Goal: Transaction & Acquisition: Purchase product/service

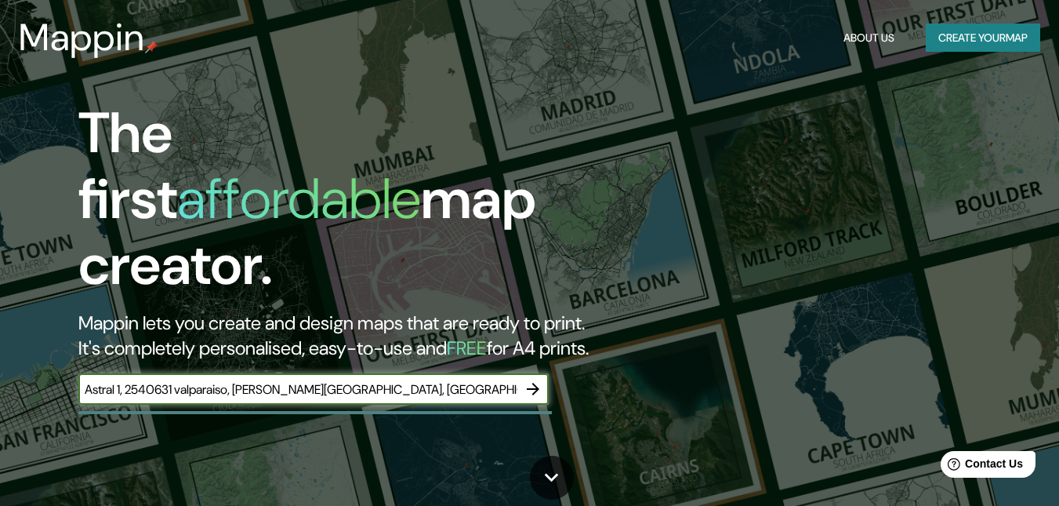
type input "Astral 1, 2540631 valparaiso, [PERSON_NAME][GEOGRAPHIC_DATA], [GEOGRAPHIC_DATA]"
click at [535, 383] on icon "button" at bounding box center [533, 389] width 13 height 13
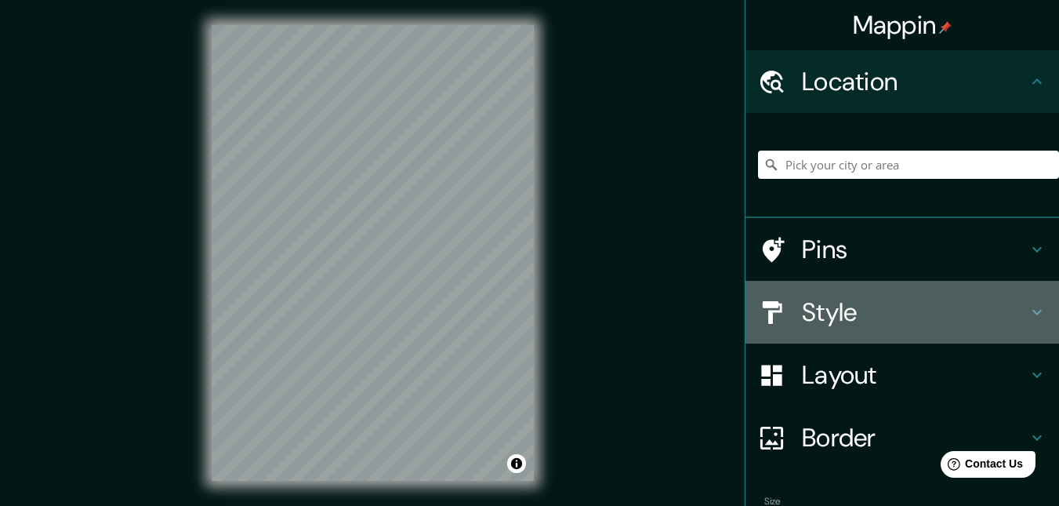
click at [830, 319] on h4 "Style" at bounding box center [915, 311] width 226 height 31
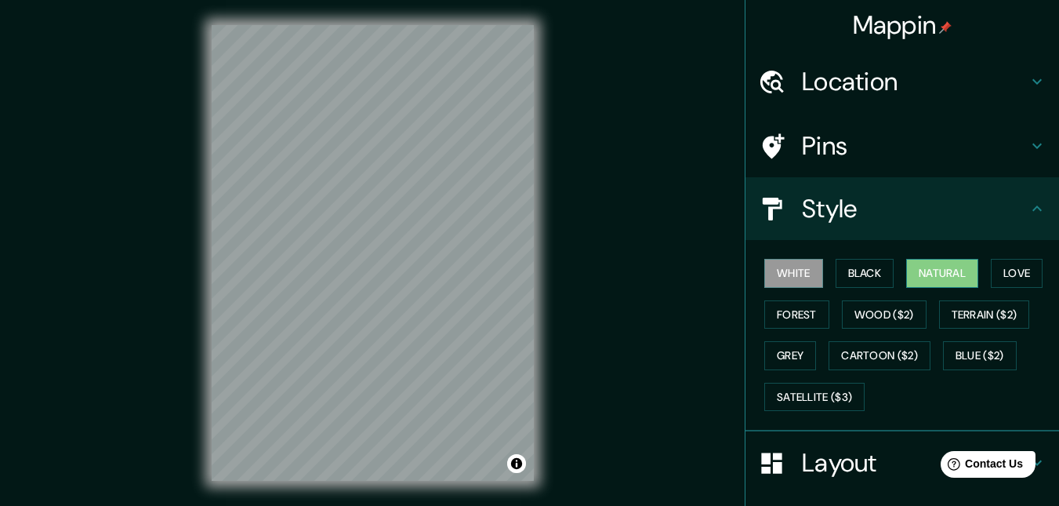
click at [927, 269] on button "Natural" at bounding box center [942, 273] width 72 height 29
click at [563, 154] on div "Mappin Location Pins Style White Black Natural Love Forest Wood ($2) Terrain ($…" at bounding box center [529, 265] width 1059 height 531
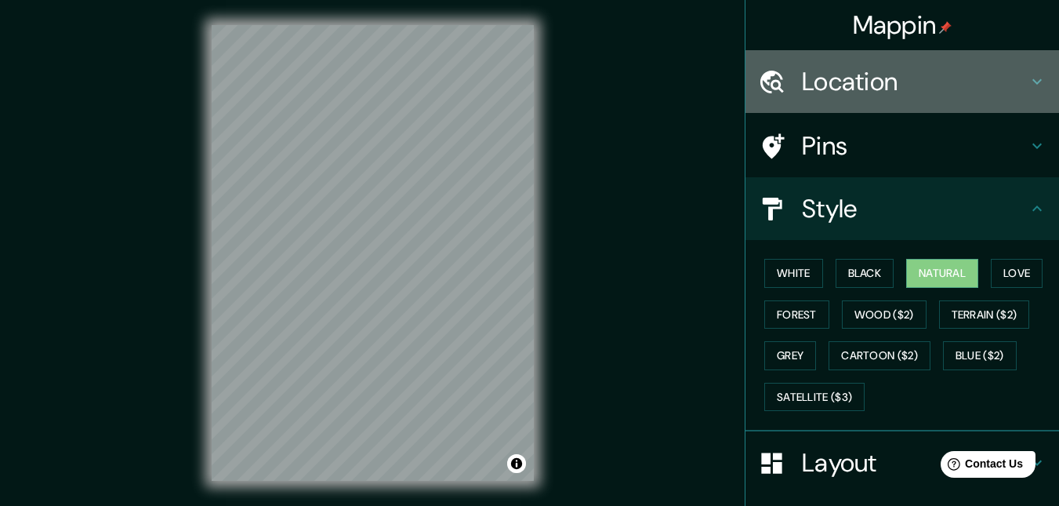
click at [812, 83] on h4 "Location" at bounding box center [915, 81] width 226 height 31
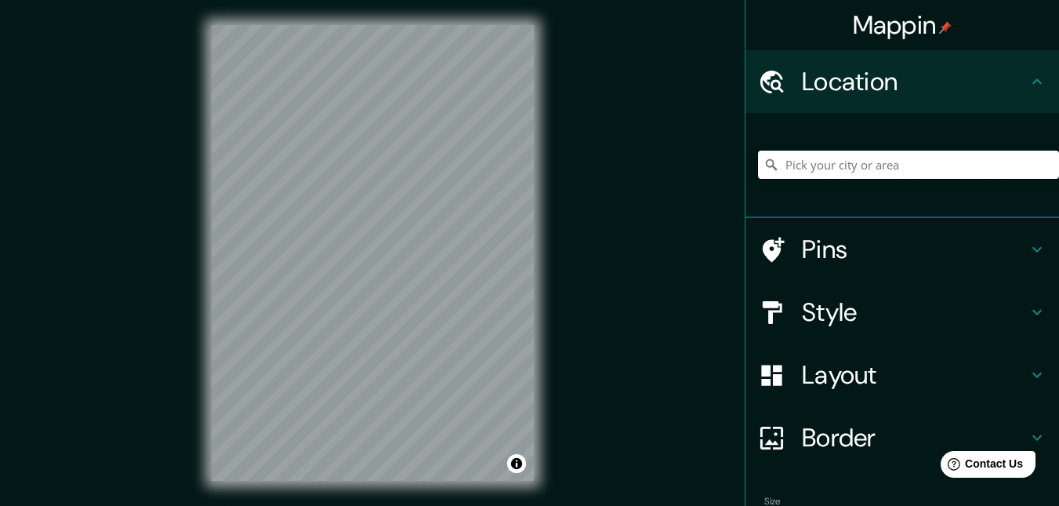
click at [837, 161] on input "Pick your city or area" at bounding box center [908, 165] width 301 height 28
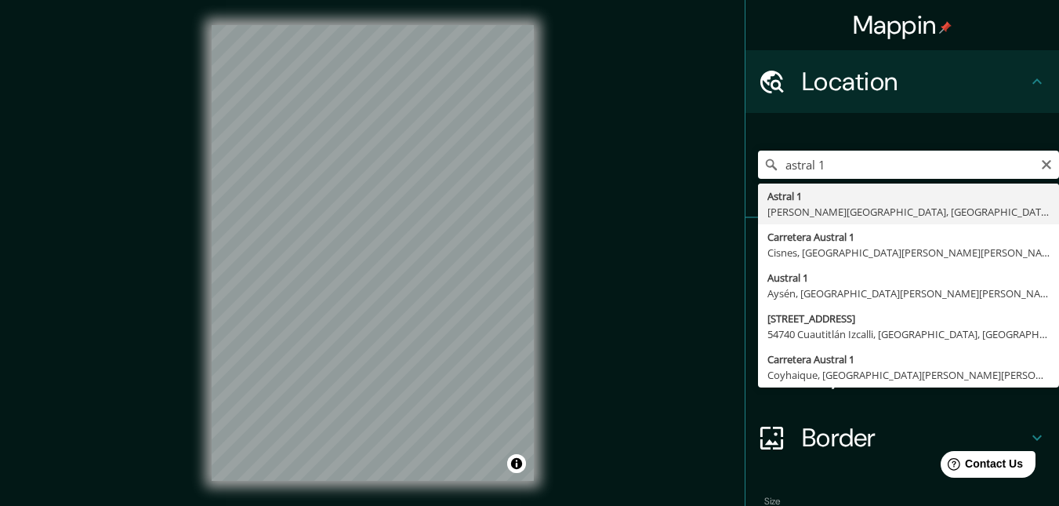
type input "[STREET_ADDRESS]"
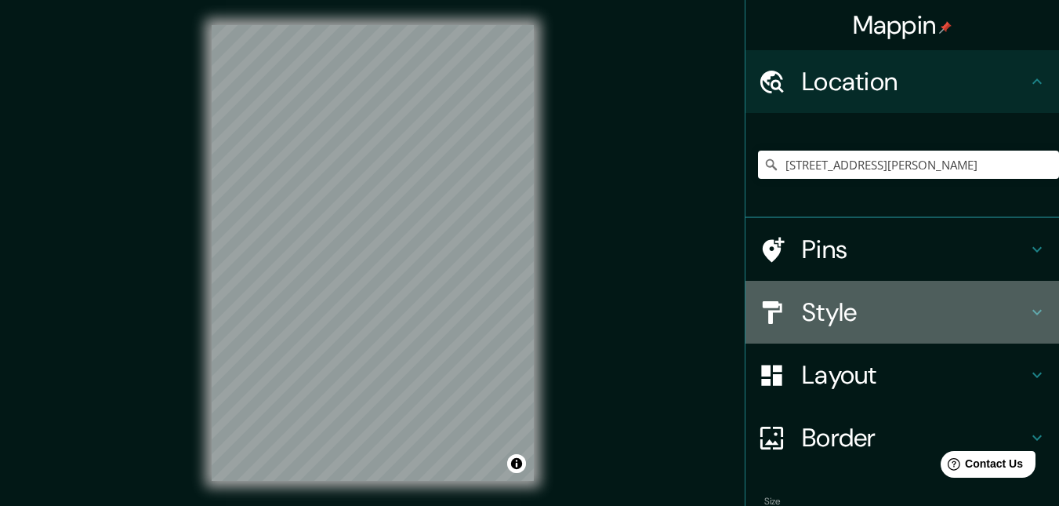
click at [825, 311] on h4 "Style" at bounding box center [915, 311] width 226 height 31
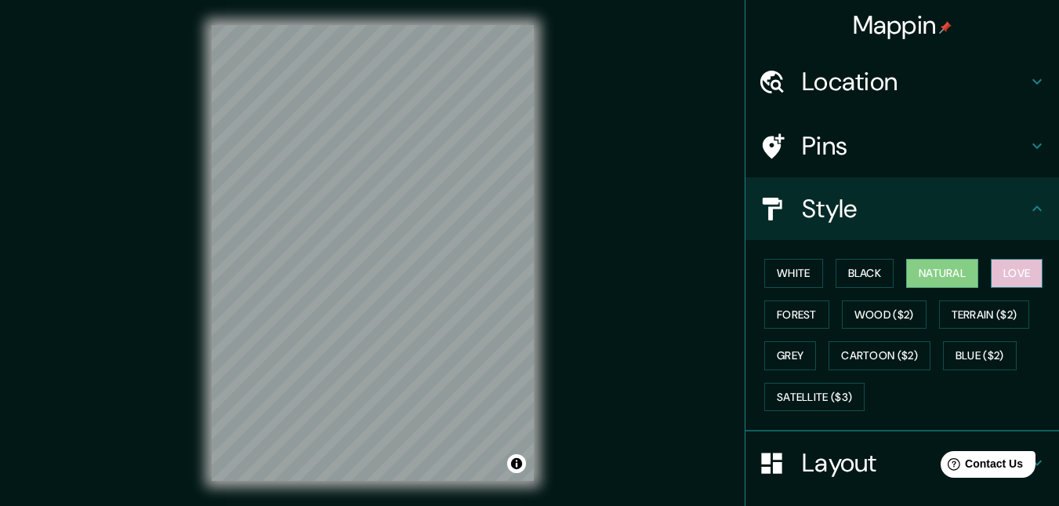
click at [1019, 284] on button "Love" at bounding box center [1017, 273] width 52 height 29
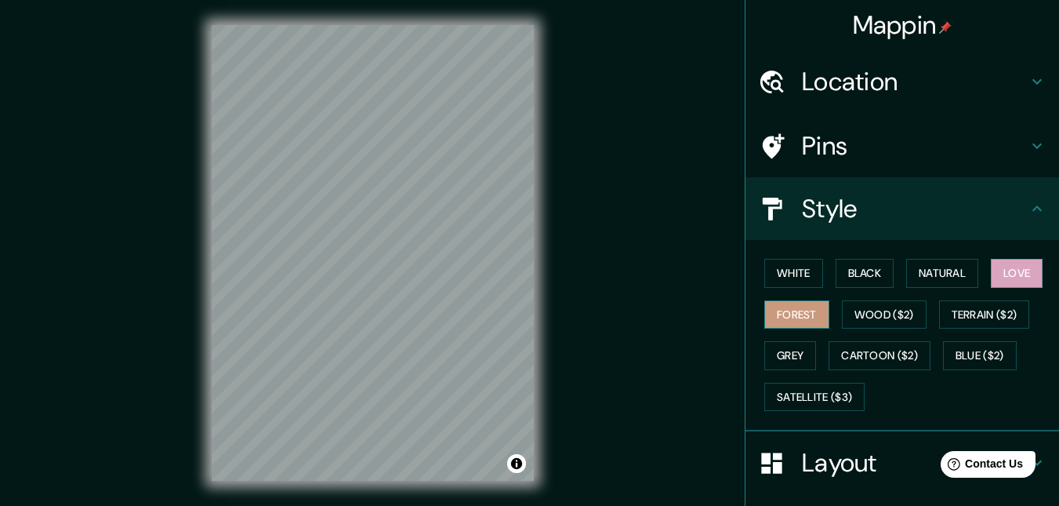
click at [797, 319] on button "Forest" at bounding box center [796, 314] width 65 height 29
click at [847, 314] on button "Wood ($2)" at bounding box center [884, 314] width 85 height 29
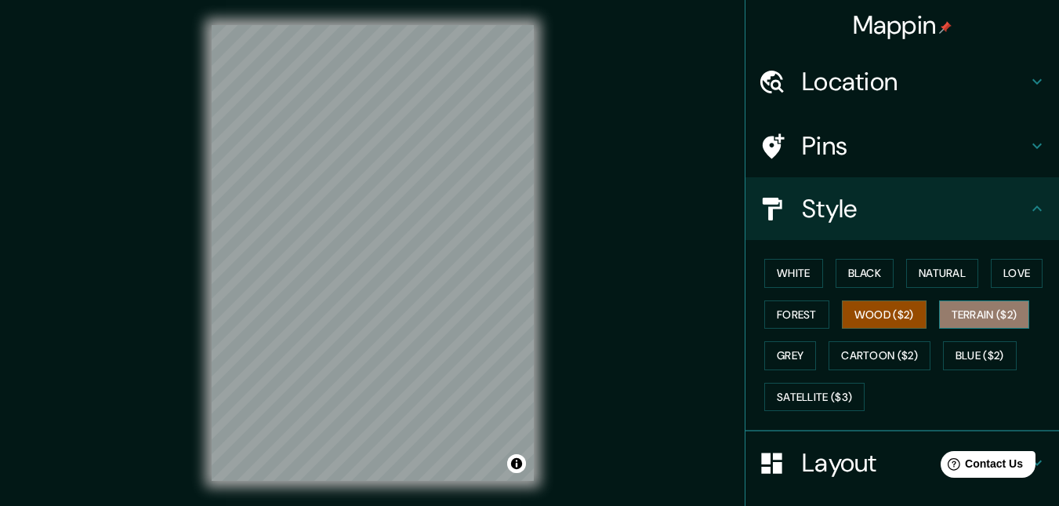
click at [986, 307] on button "Terrain ($2)" at bounding box center [984, 314] width 91 height 29
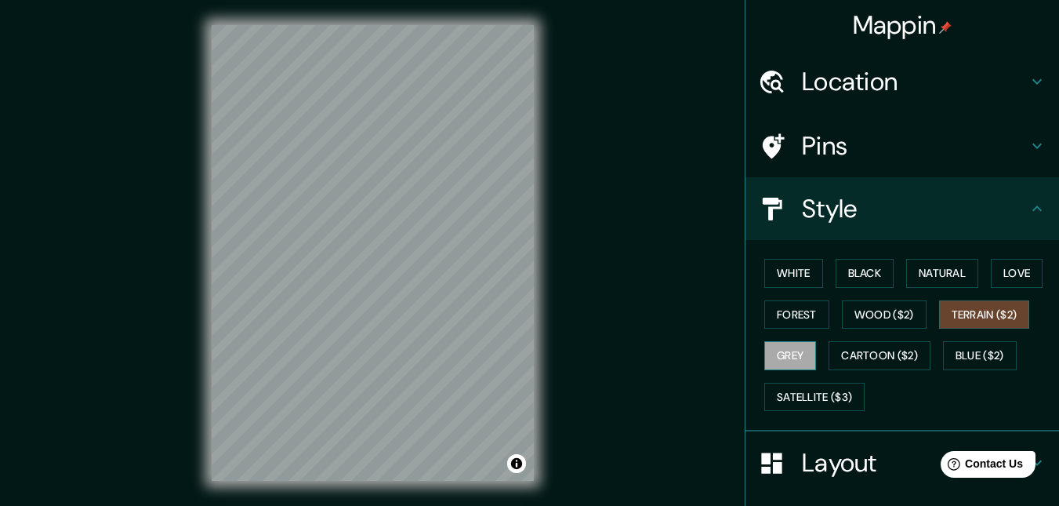
click at [784, 360] on button "Grey" at bounding box center [790, 355] width 52 height 29
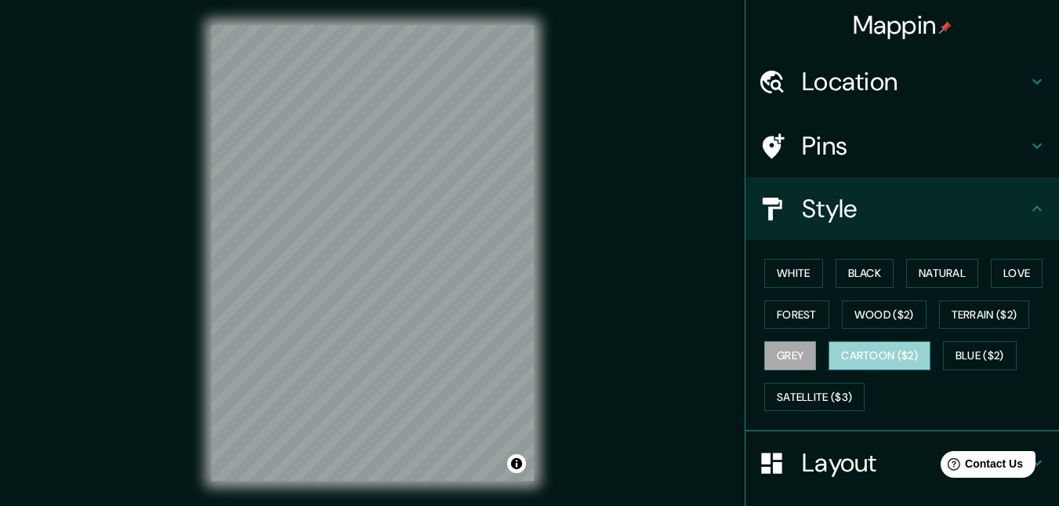
click at [854, 353] on button "Cartoon ($2)" at bounding box center [880, 355] width 102 height 29
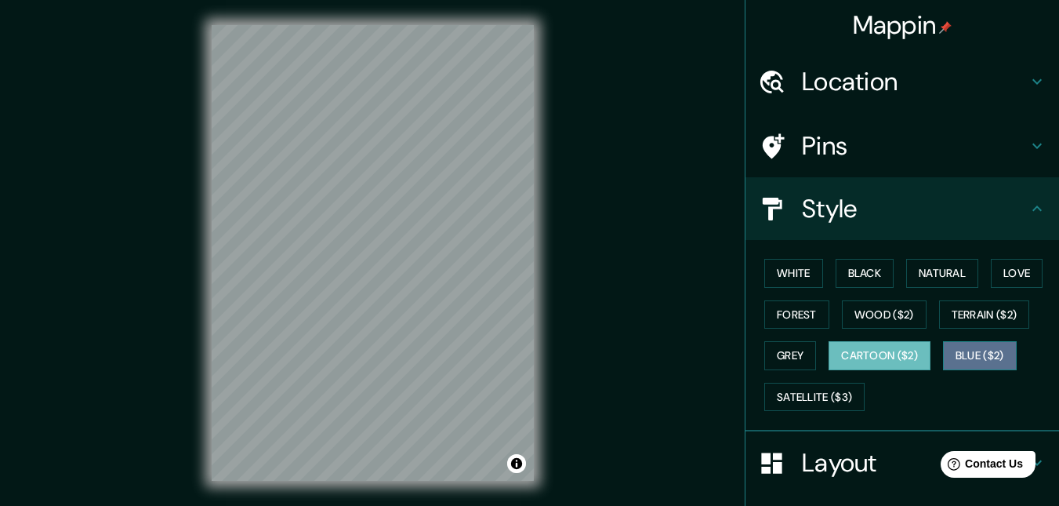
click at [998, 352] on button "Blue ($2)" at bounding box center [980, 355] width 74 height 29
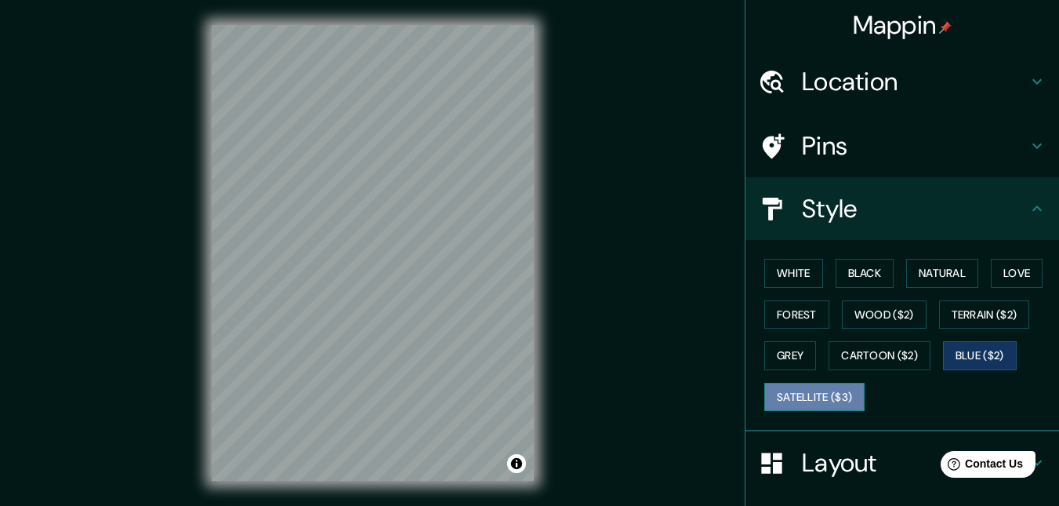
click at [838, 406] on button "Satellite ($3)" at bounding box center [814, 397] width 100 height 29
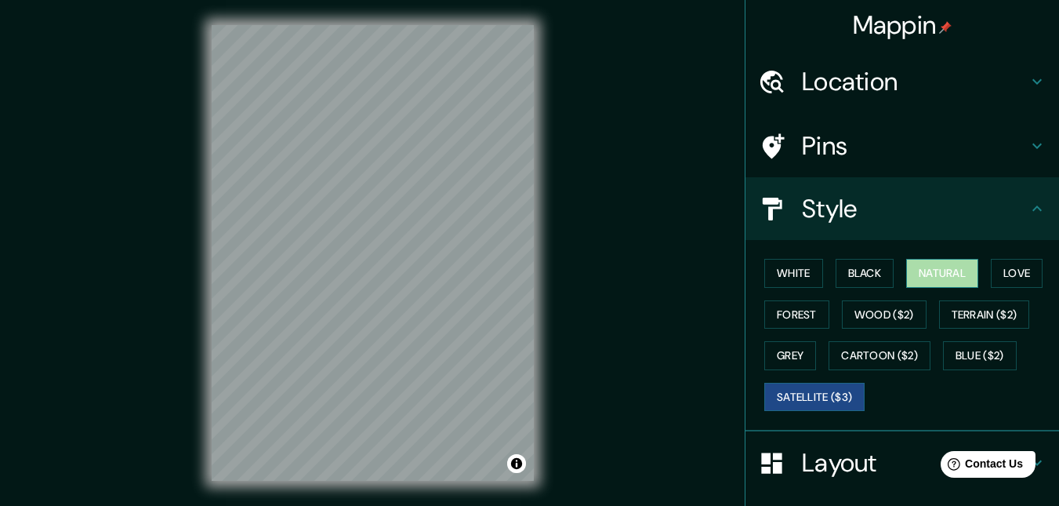
click at [912, 273] on button "Natural" at bounding box center [942, 273] width 72 height 29
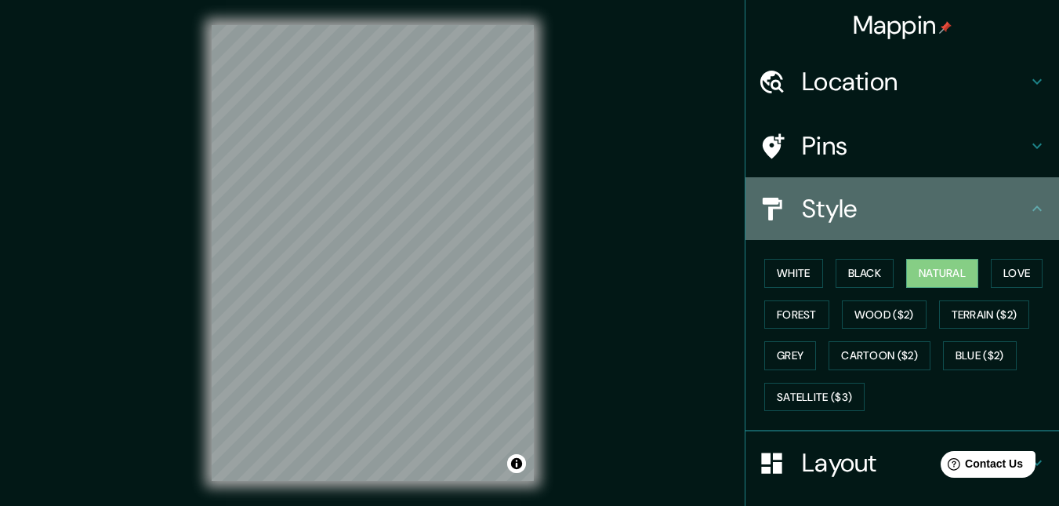
click at [1028, 202] on icon at bounding box center [1037, 208] width 19 height 19
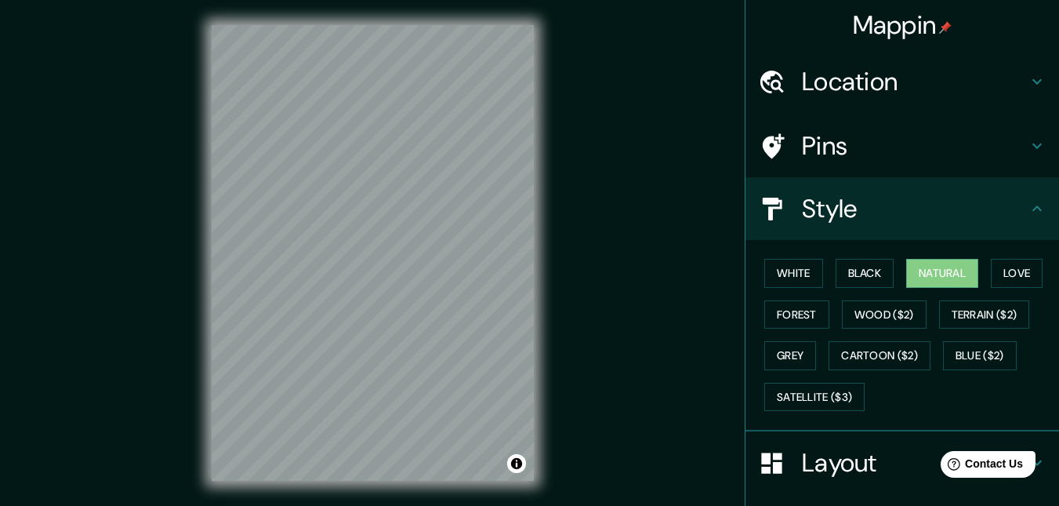
click at [1032, 146] on icon at bounding box center [1037, 145] width 19 height 19
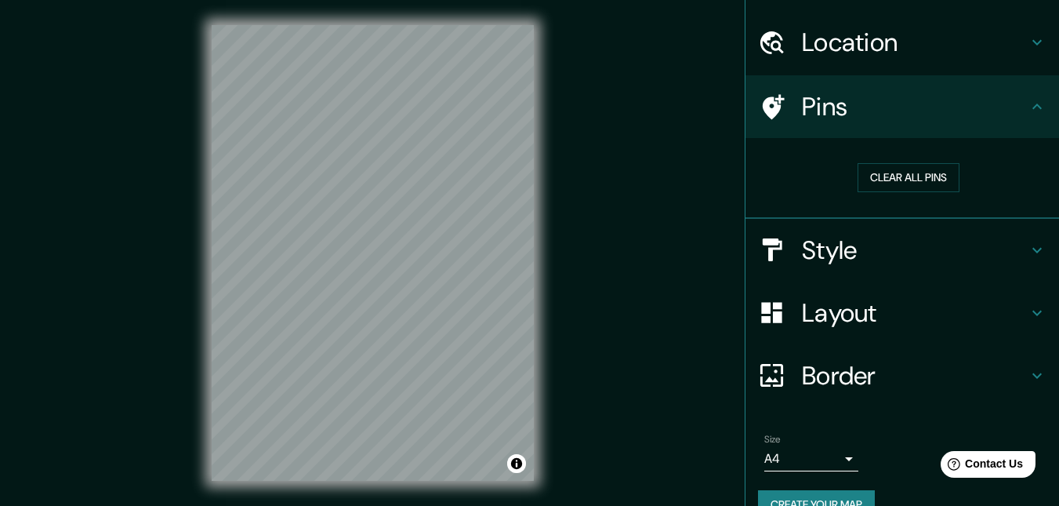
scroll to position [71, 0]
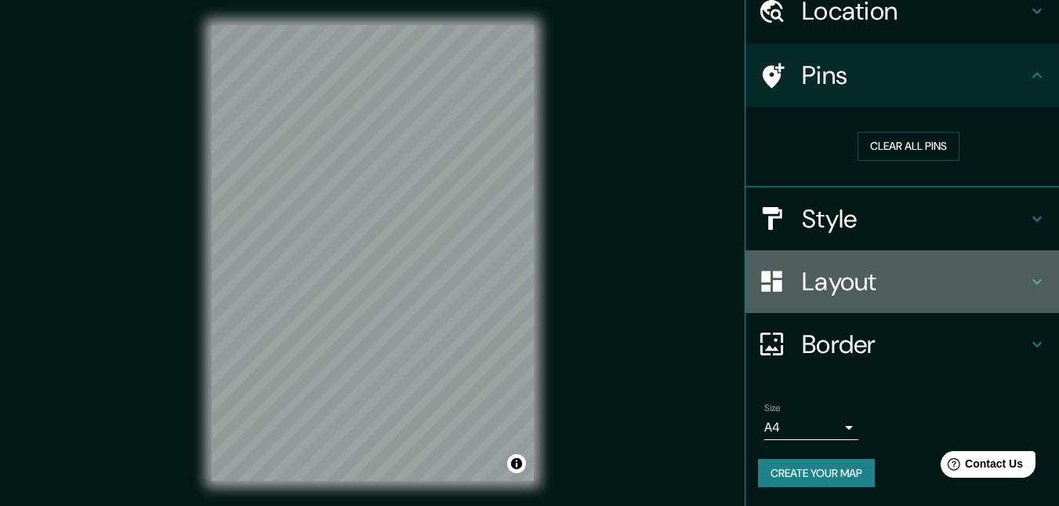
click at [1028, 281] on icon at bounding box center [1037, 281] width 19 height 19
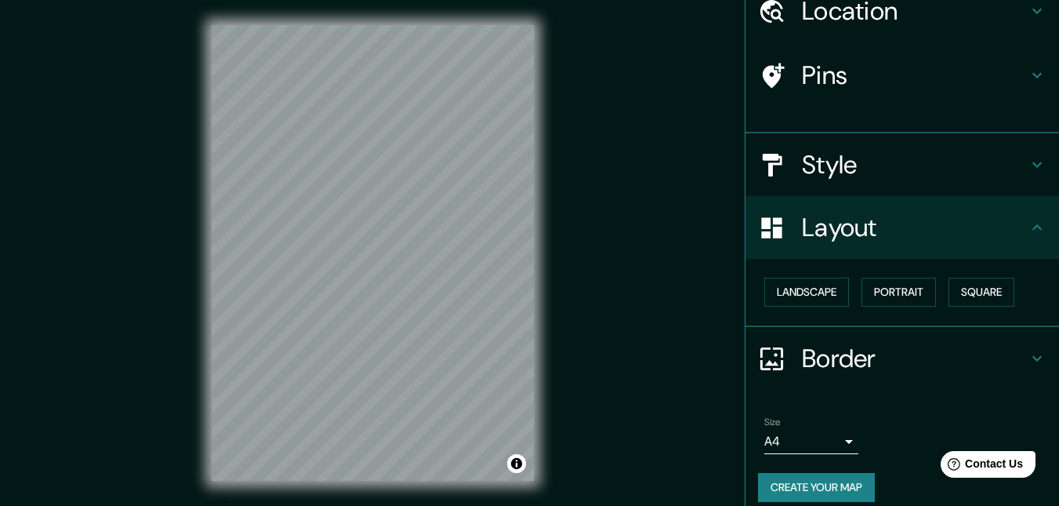
scroll to position [58, 0]
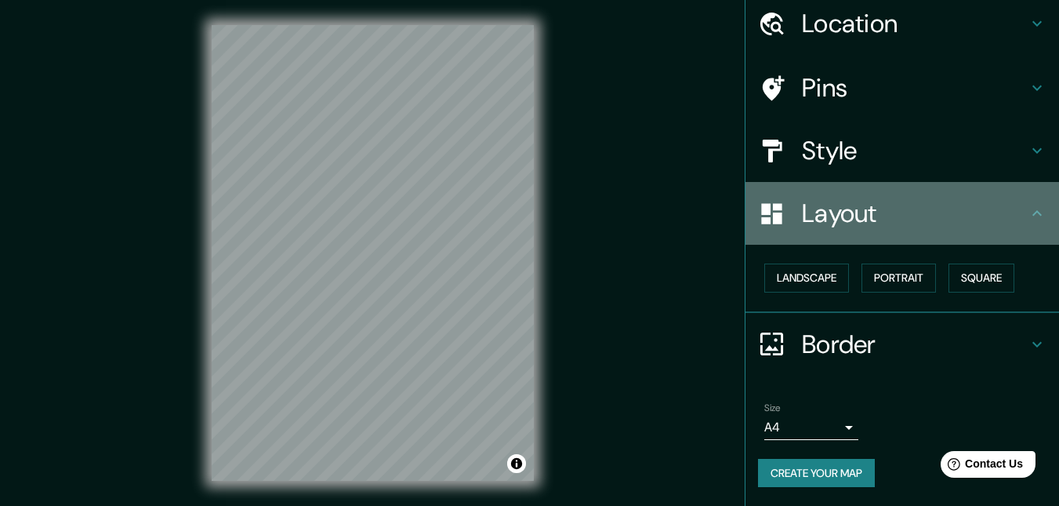
click at [1028, 221] on icon at bounding box center [1037, 213] width 19 height 19
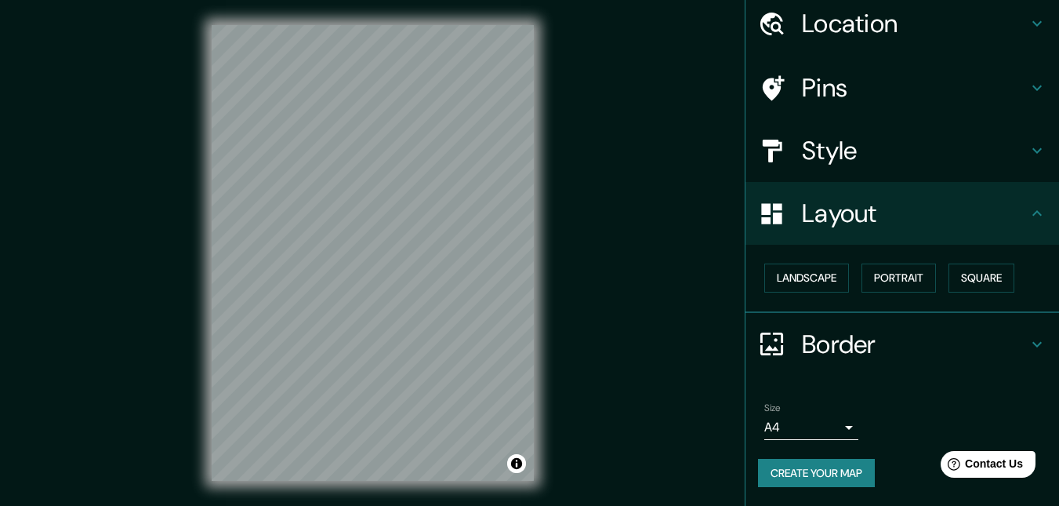
scroll to position [0, 0]
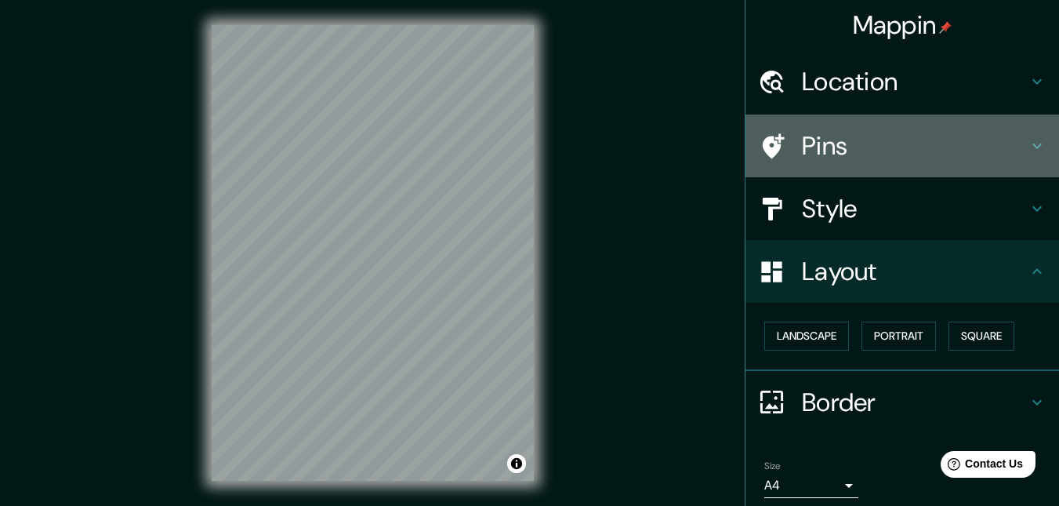
click at [1028, 146] on icon at bounding box center [1037, 145] width 19 height 19
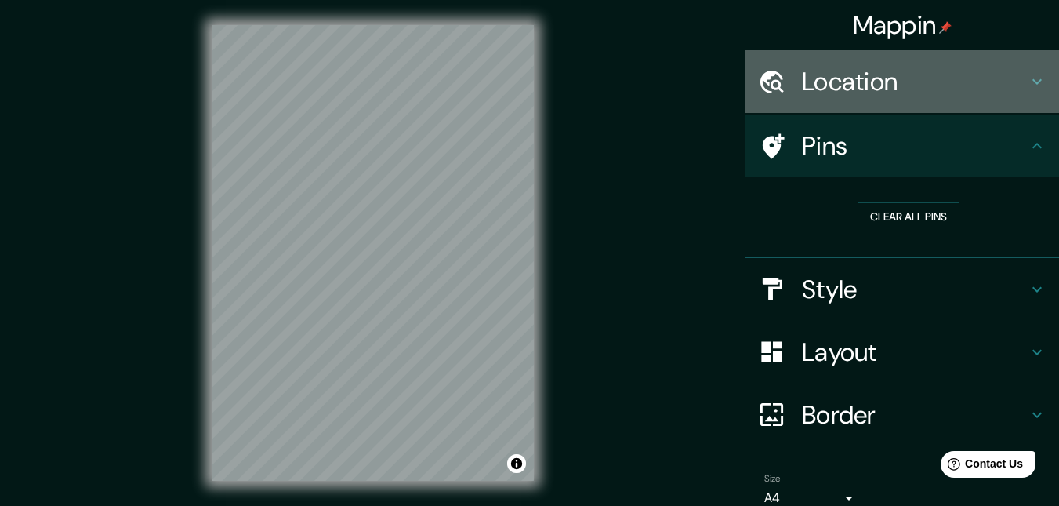
click at [954, 87] on h4 "Location" at bounding box center [915, 81] width 226 height 31
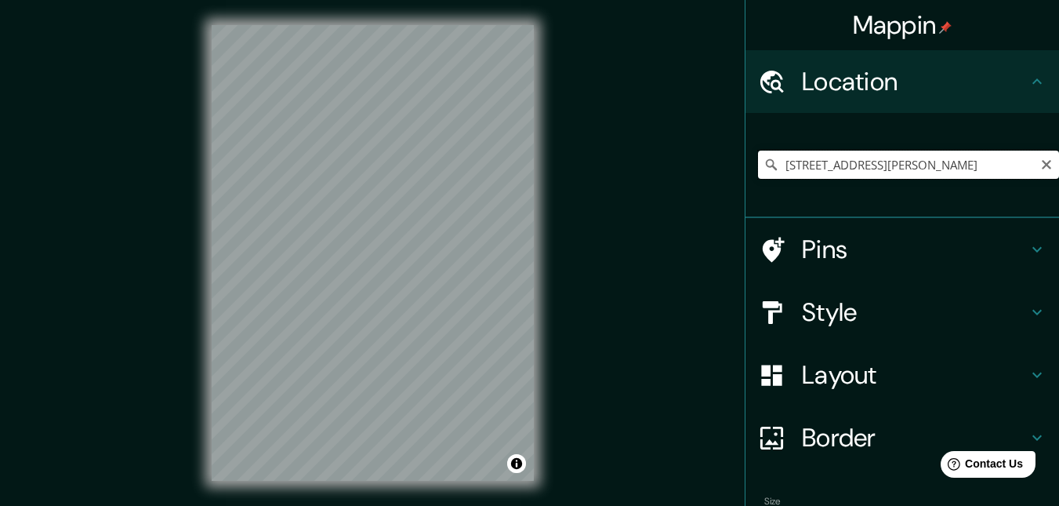
click at [1004, 161] on input "[STREET_ADDRESS]" at bounding box center [908, 165] width 301 height 28
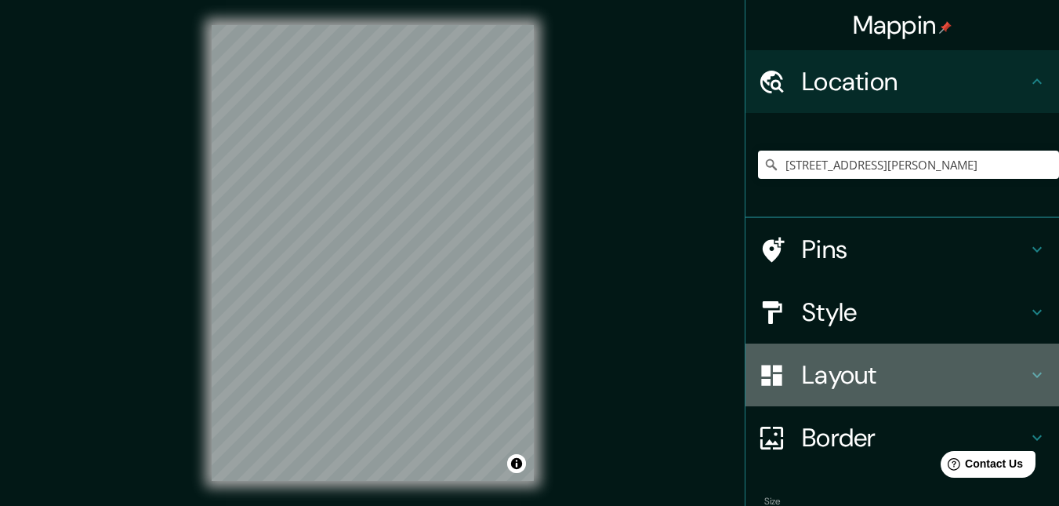
click at [857, 376] on h4 "Layout" at bounding box center [915, 374] width 226 height 31
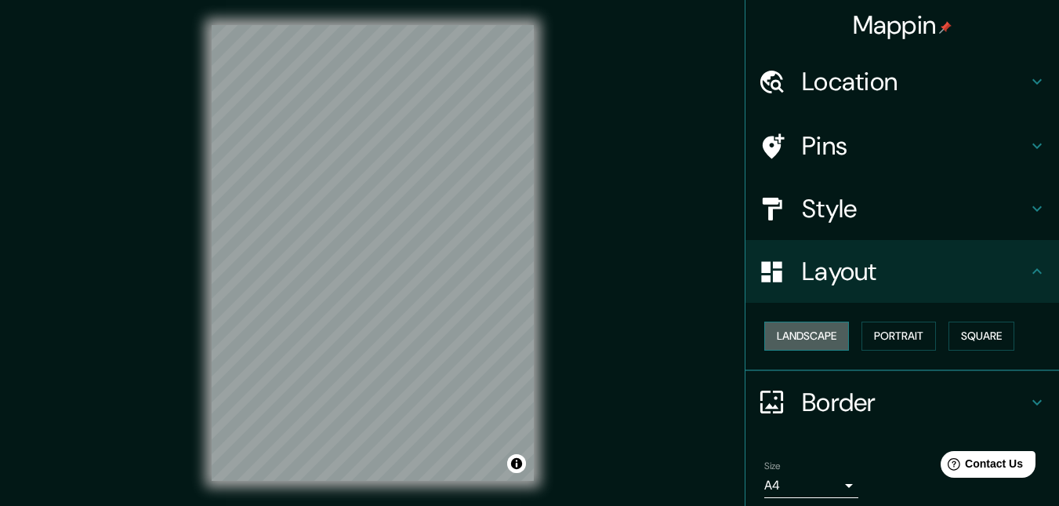
click at [804, 343] on button "Landscape" at bounding box center [806, 335] width 85 height 29
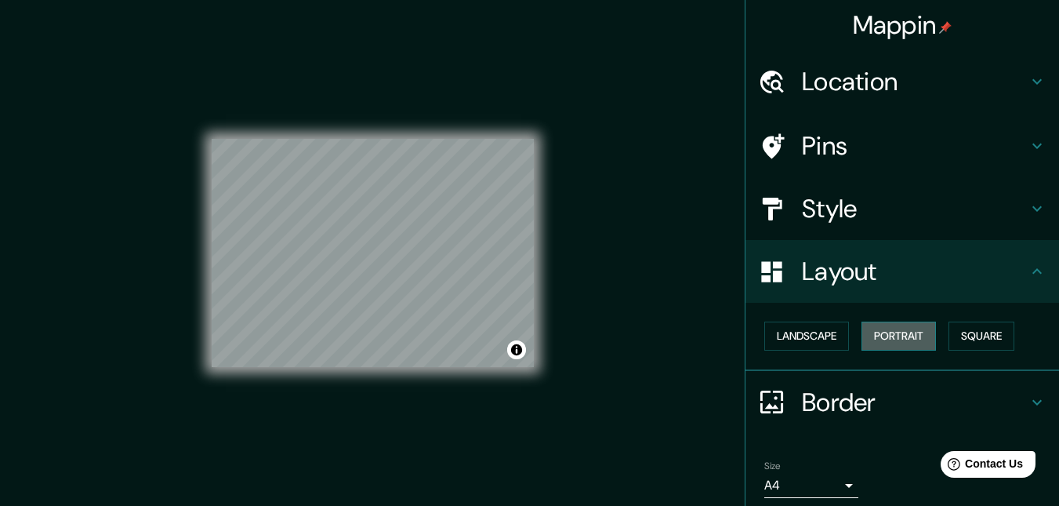
click at [886, 325] on button "Portrait" at bounding box center [899, 335] width 74 height 29
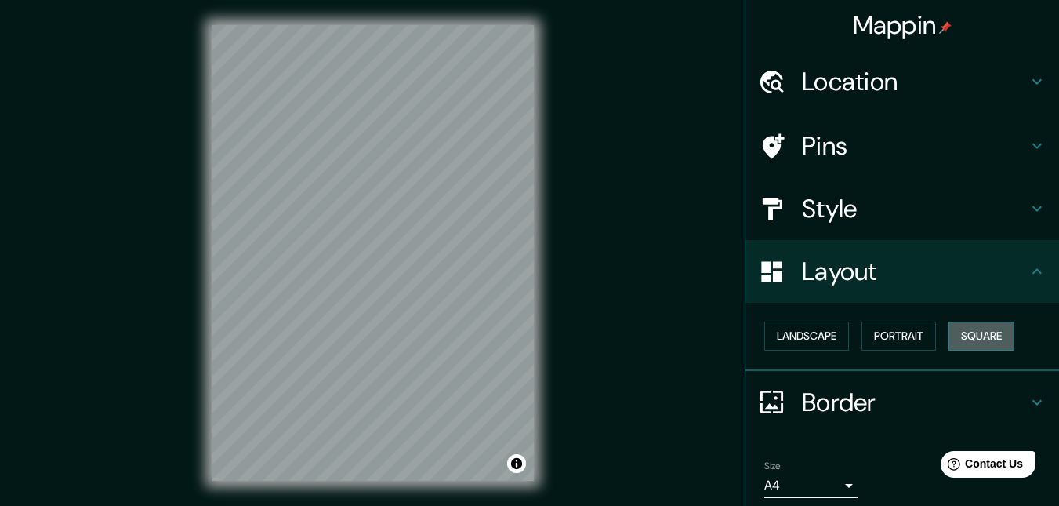
click at [949, 330] on button "Square" at bounding box center [982, 335] width 66 height 29
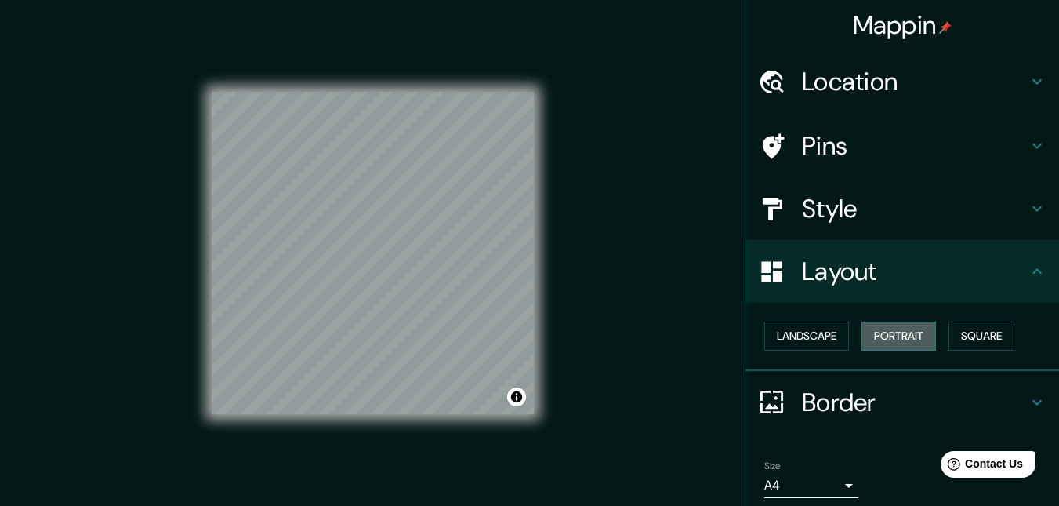
click at [884, 330] on button "Portrait" at bounding box center [899, 335] width 74 height 29
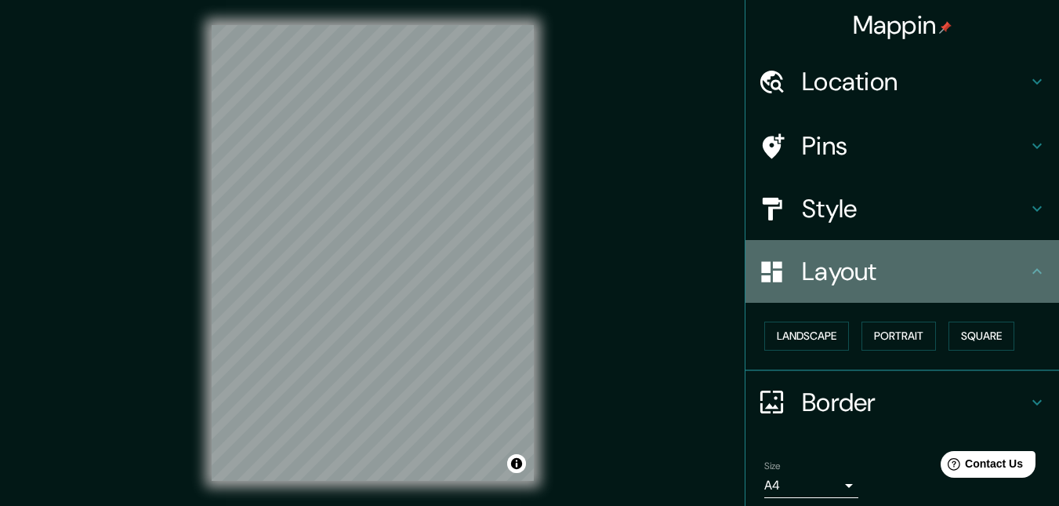
click at [910, 279] on h4 "Layout" at bounding box center [915, 271] width 226 height 31
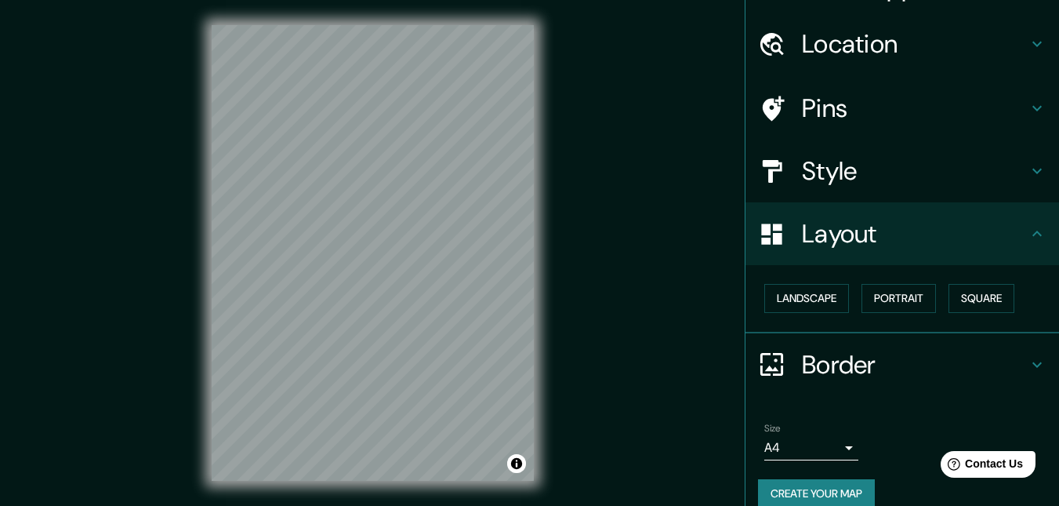
scroll to position [58, 0]
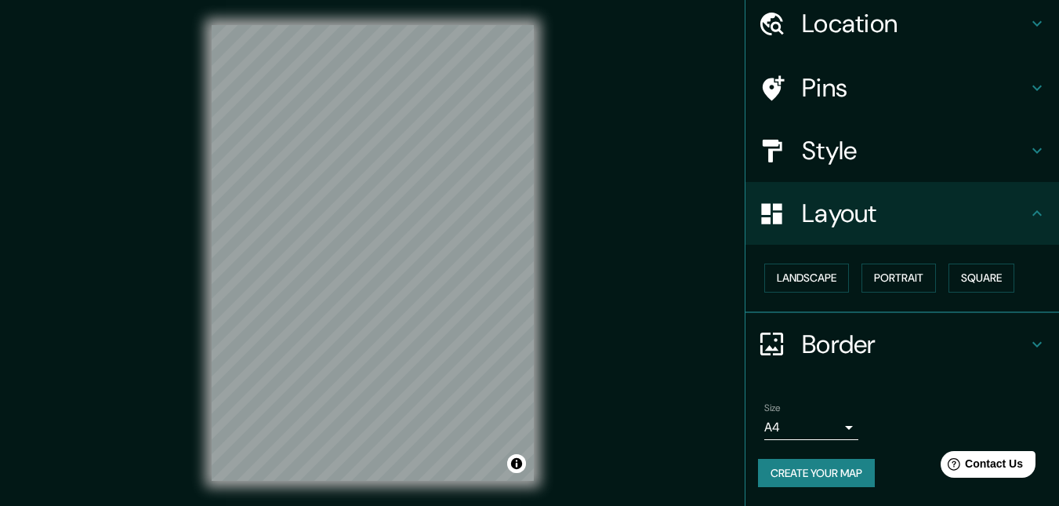
click at [881, 346] on h4 "Border" at bounding box center [915, 344] width 226 height 31
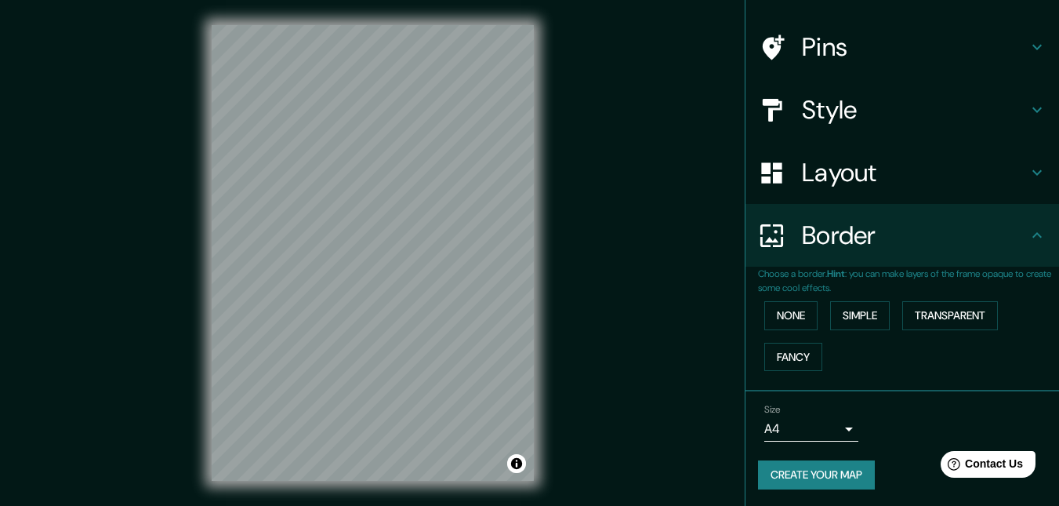
scroll to position [101, 0]
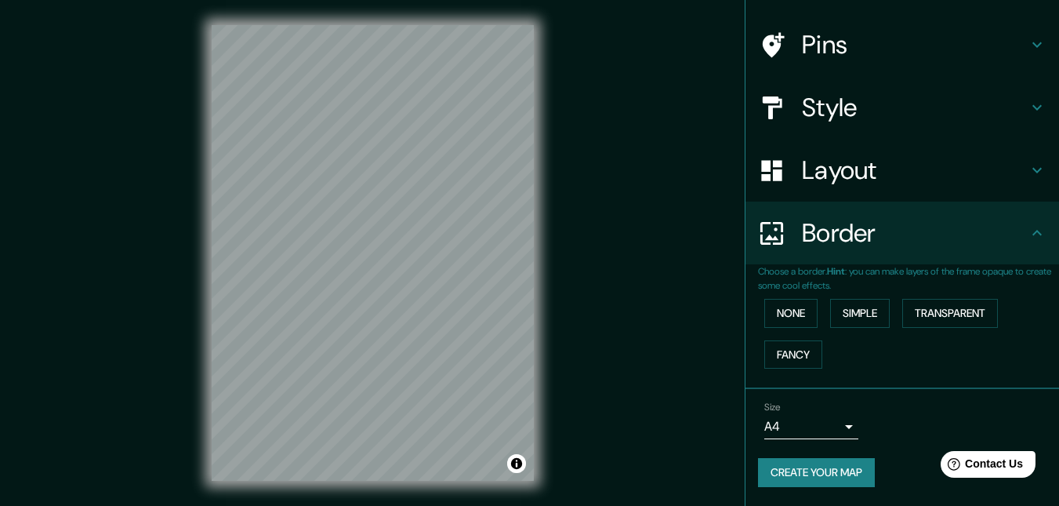
click at [830, 427] on body "Mappin Location Astral 1, Viña del Mar, Región de Valparaíso 2520000, Chile Pin…" at bounding box center [529, 253] width 1059 height 506
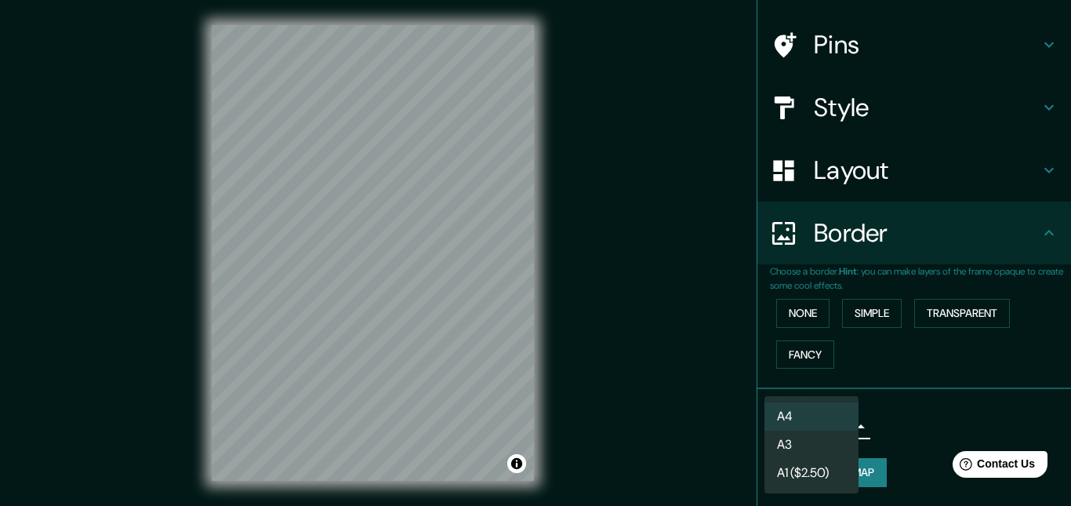
click at [874, 434] on div at bounding box center [535, 253] width 1071 height 506
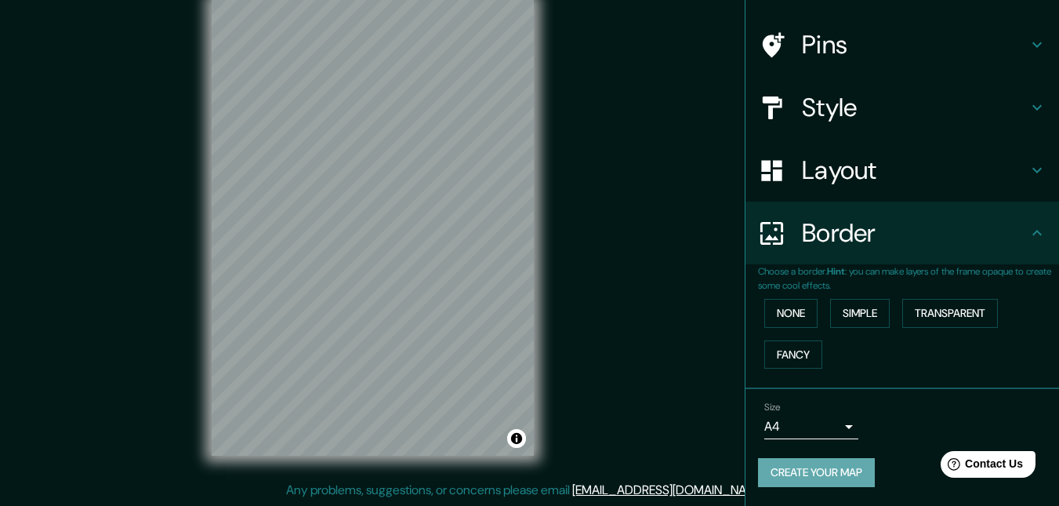
click at [852, 482] on button "Create your map" at bounding box center [816, 472] width 117 height 29
